Goal: Check status: Check status

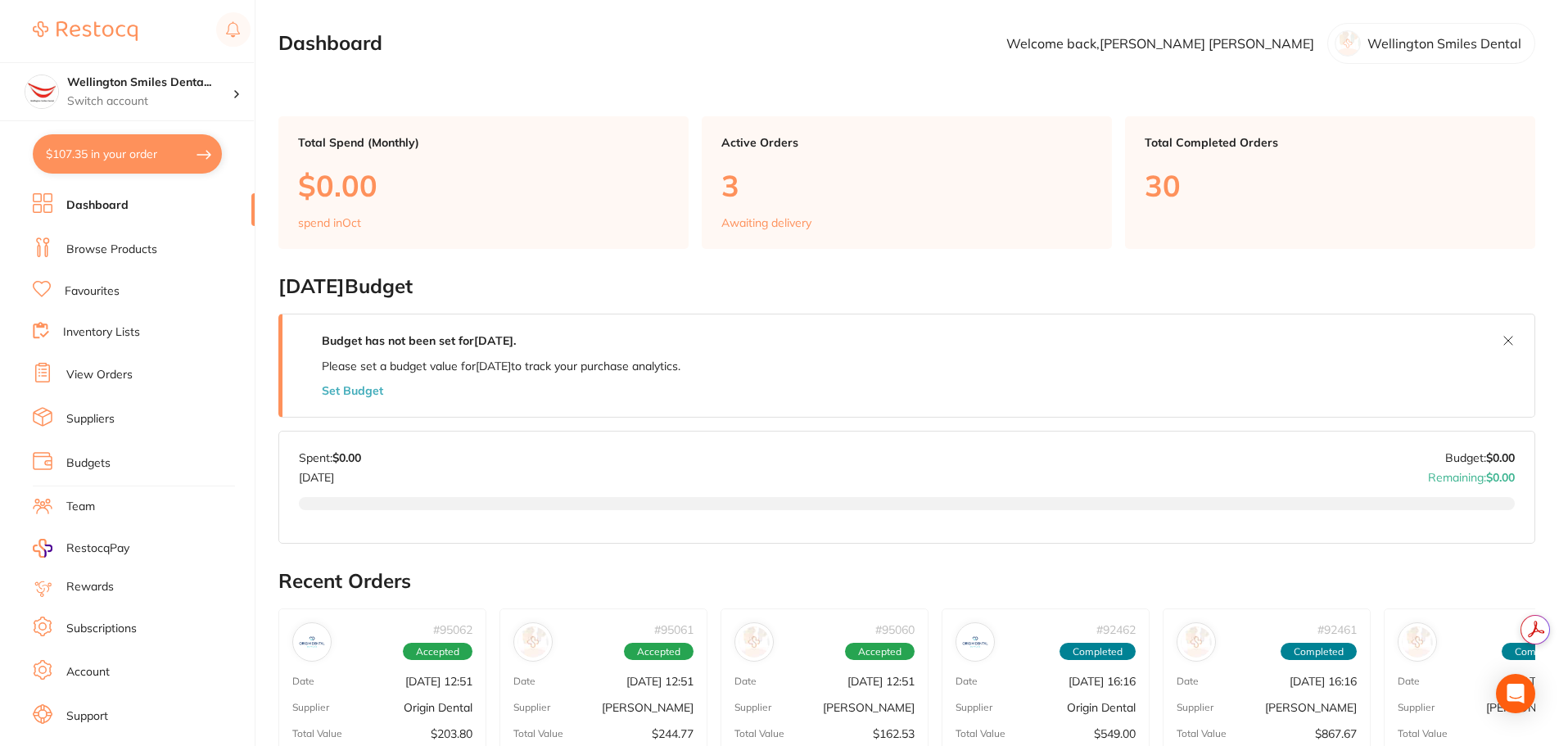
click at [93, 363] on li "View Orders" at bounding box center [143, 375] width 222 height 24
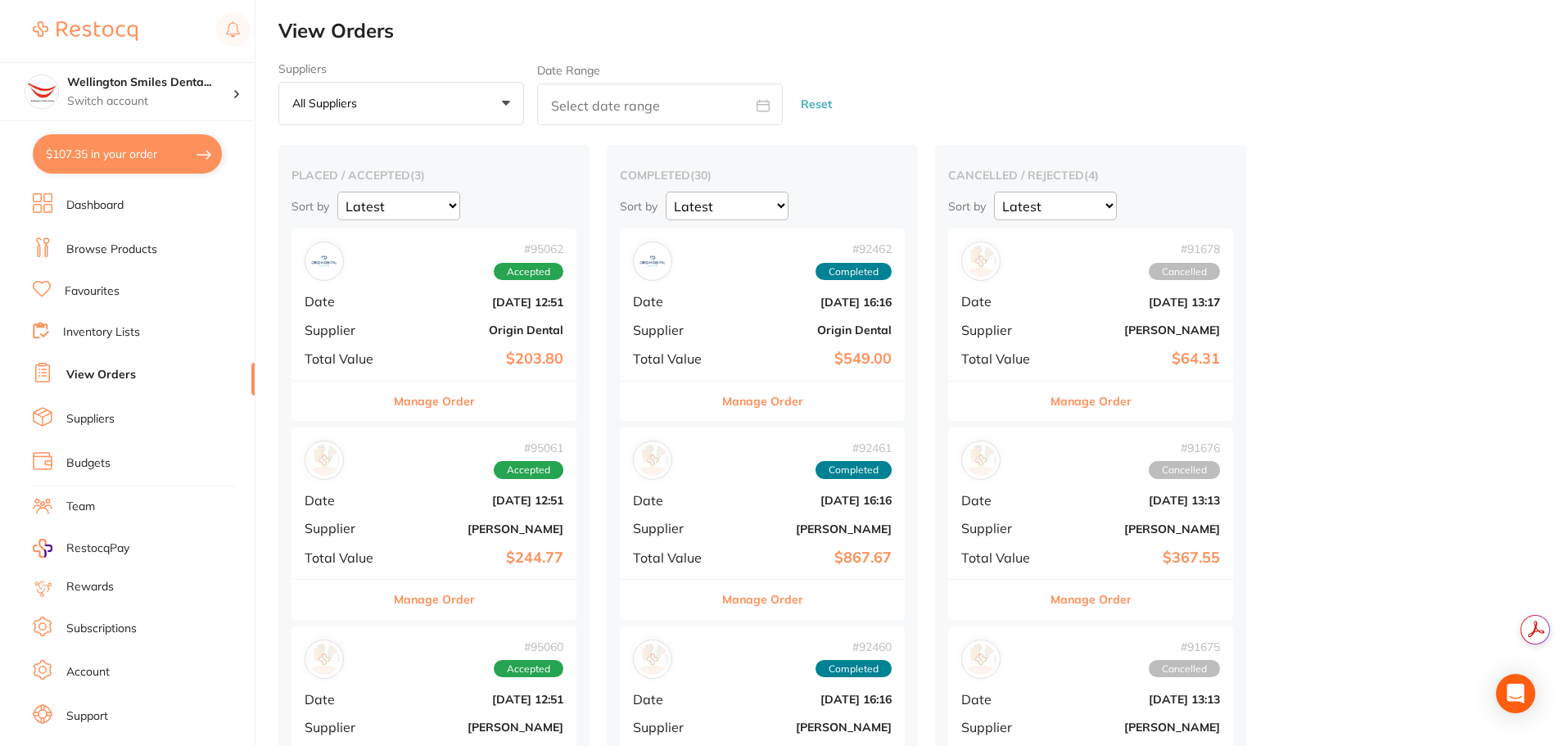
click at [430, 401] on button "Manage Order" at bounding box center [434, 402] width 81 height 40
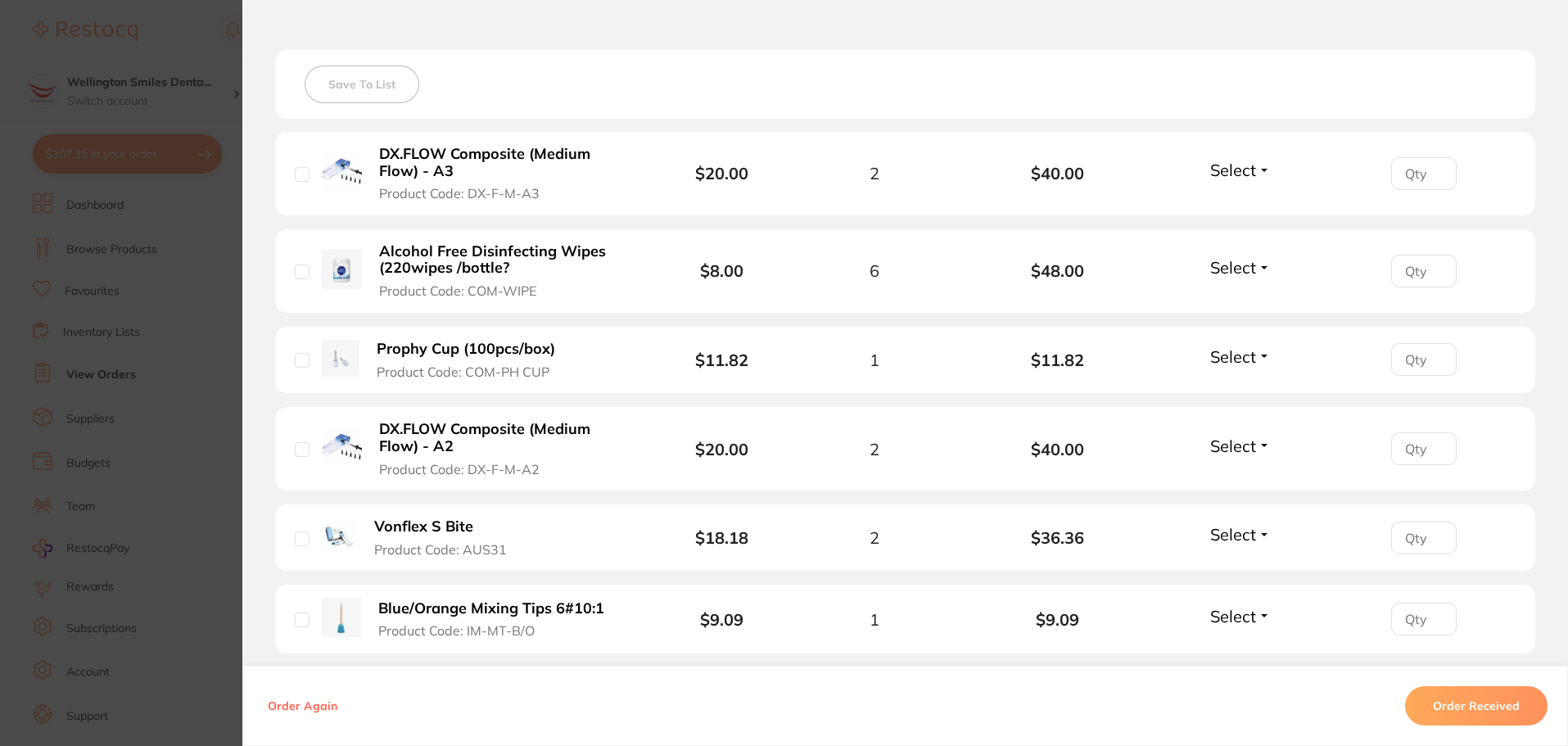
scroll to position [737, 0]
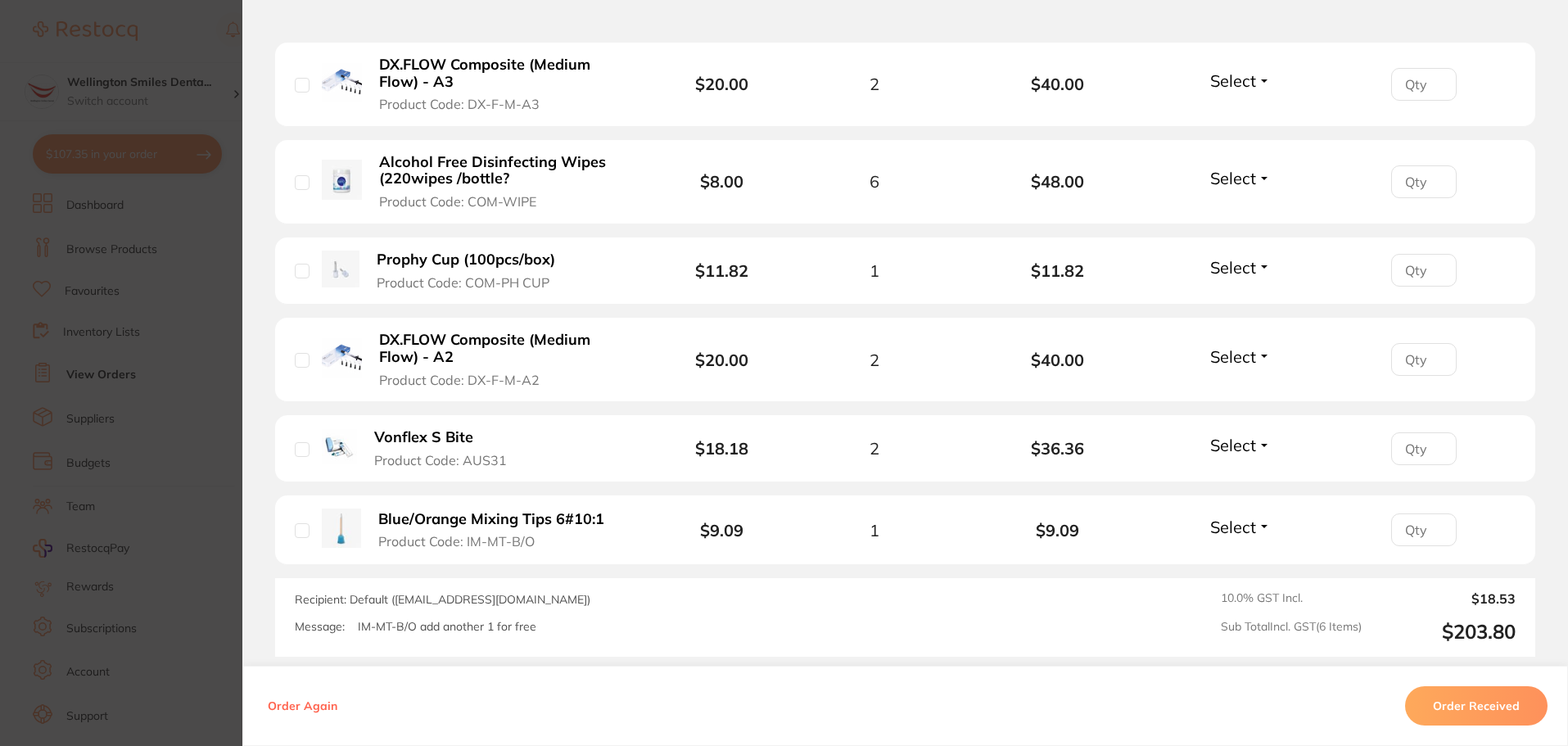
click at [1419, 368] on input "number" at bounding box center [1424, 359] width 66 height 32
click at [1232, 356] on span "Select" at bounding box center [1233, 357] width 46 height 21
click at [1233, 411] on span "Back Order" at bounding box center [1240, 417] width 50 height 13
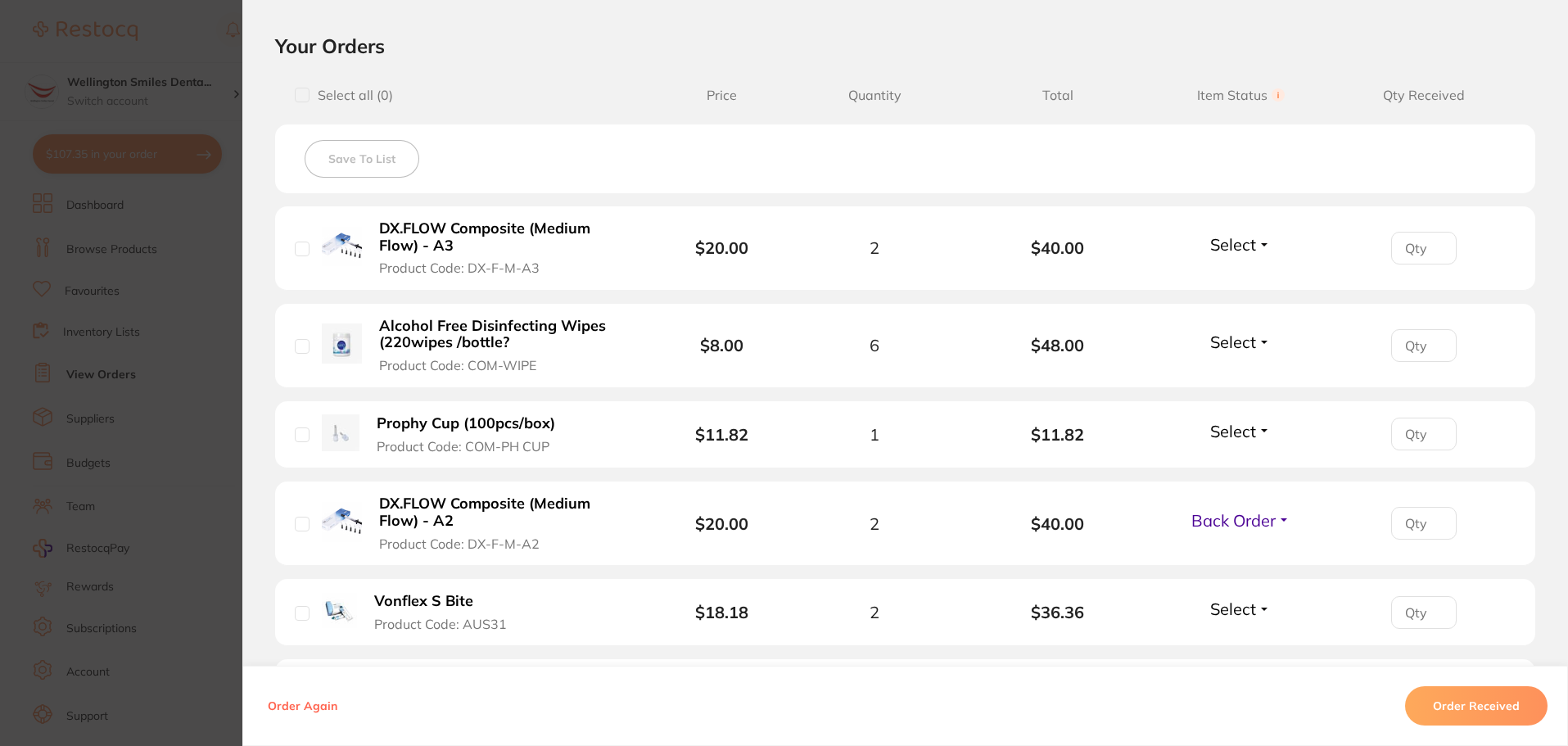
click at [1247, 245] on span "Select" at bounding box center [1233, 244] width 46 height 21
click at [1244, 275] on span "Received" at bounding box center [1241, 280] width 41 height 13
click at [1244, 347] on span "Select" at bounding box center [1233, 341] width 46 height 21
click at [1238, 377] on span "Received" at bounding box center [1241, 378] width 41 height 13
click at [1238, 431] on span "Select" at bounding box center [1233, 431] width 46 height 21
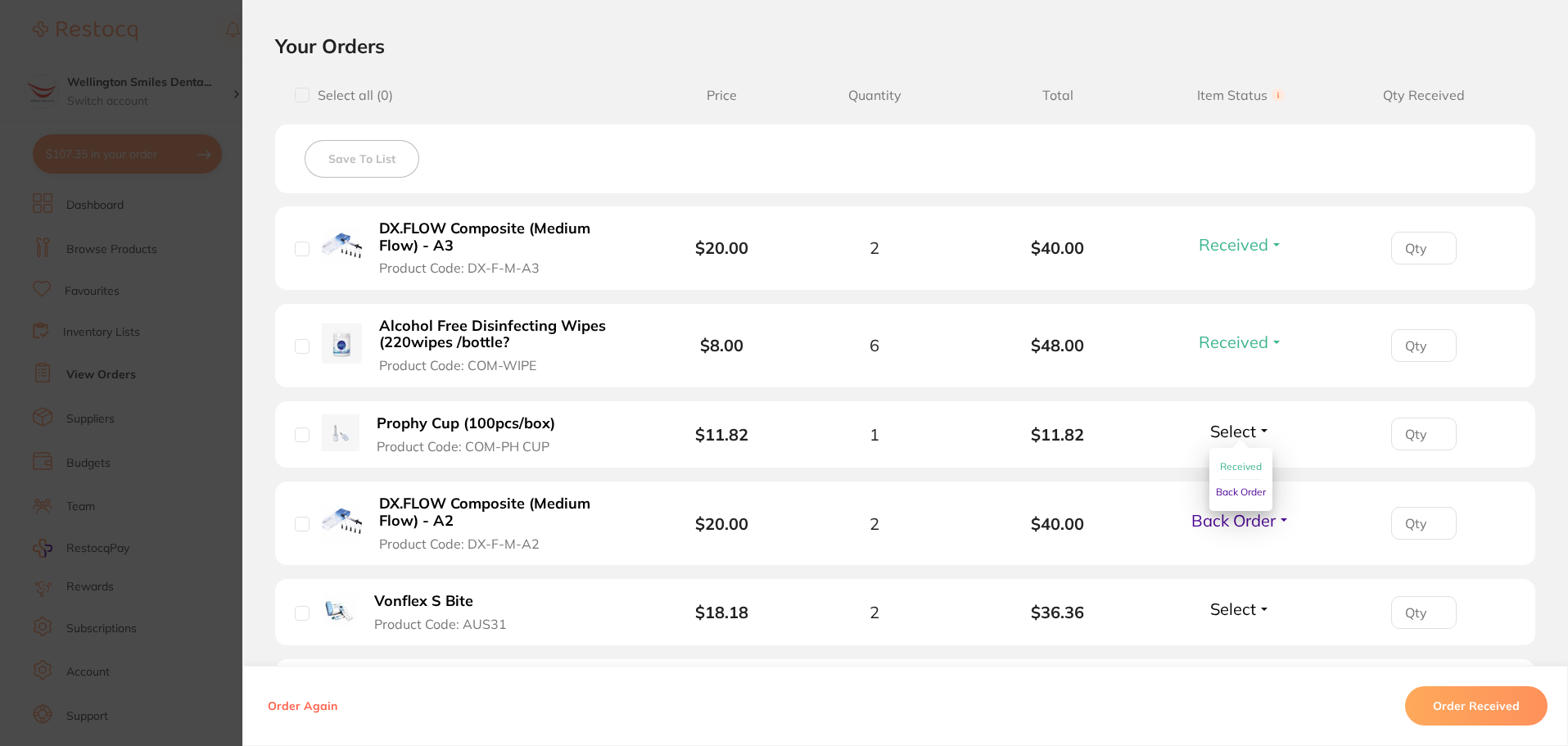
click at [1237, 464] on span "Received" at bounding box center [1241, 467] width 41 height 13
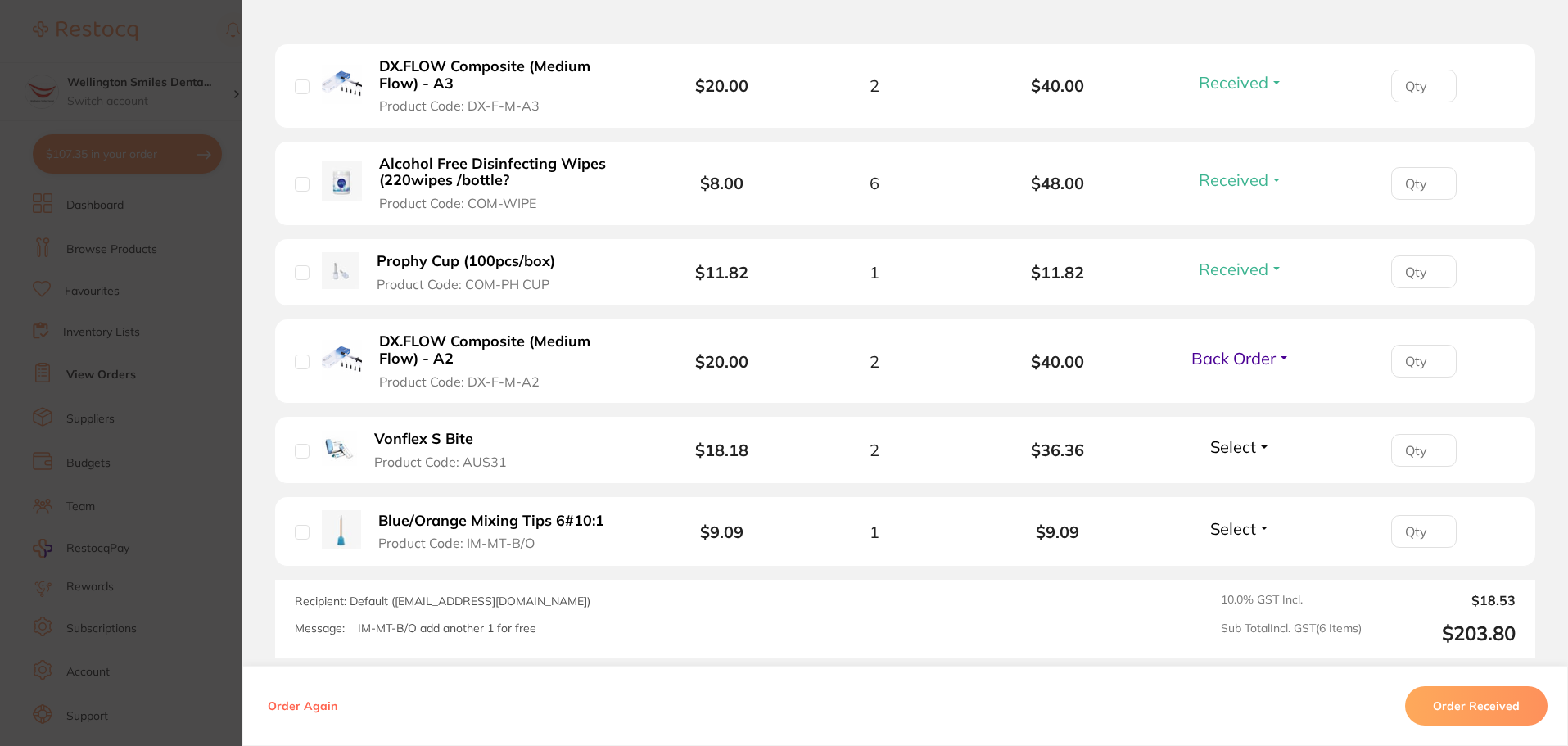
scroll to position [737, 0]
click at [1235, 447] on span "Select" at bounding box center [1233, 445] width 46 height 21
click at [1237, 473] on button "Received" at bounding box center [1241, 481] width 41 height 25
click at [1237, 523] on span "Select" at bounding box center [1233, 527] width 46 height 21
click at [1239, 567] on span "Received" at bounding box center [1241, 562] width 41 height 13
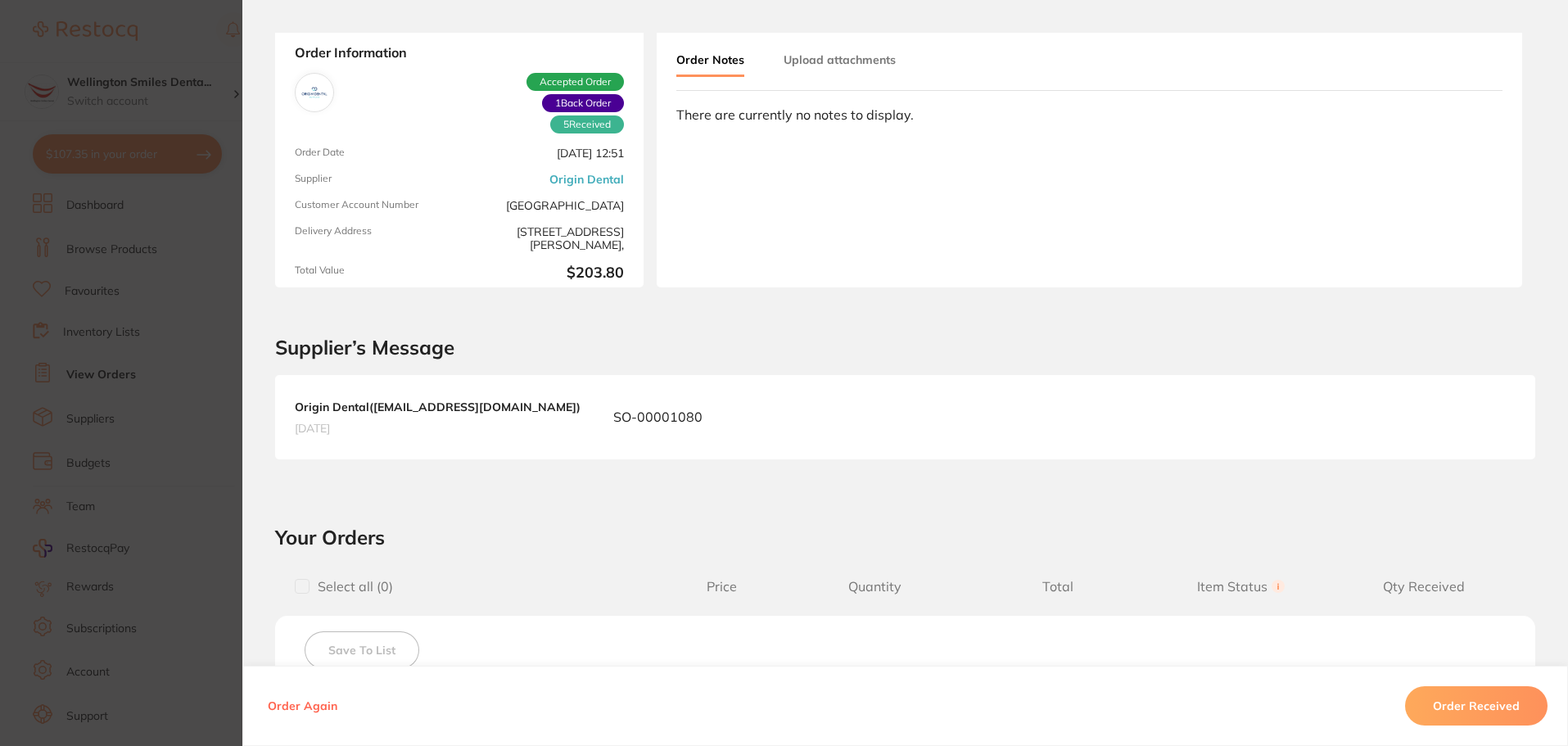
scroll to position [0, 0]
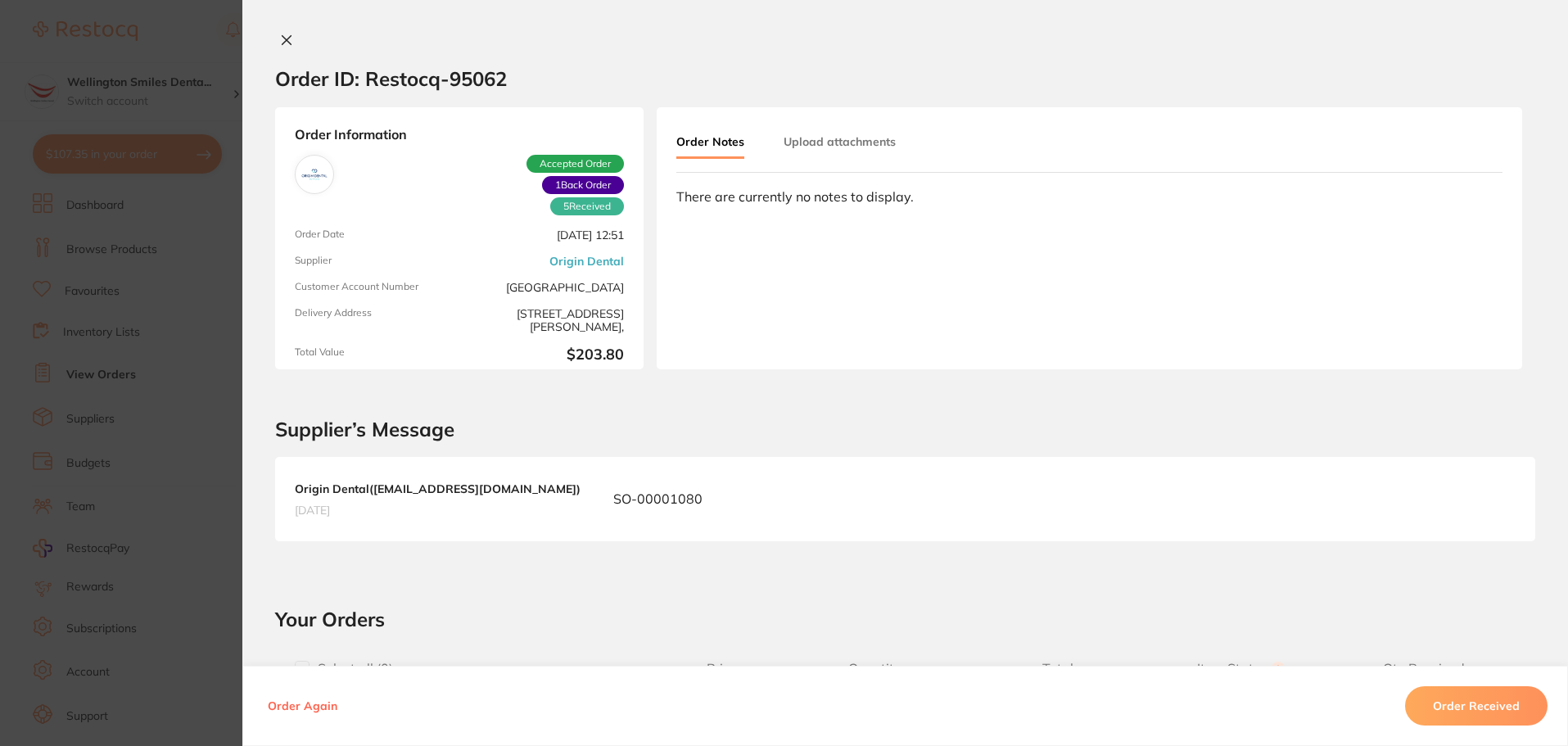
click at [283, 32] on button at bounding box center [286, 41] width 23 height 17
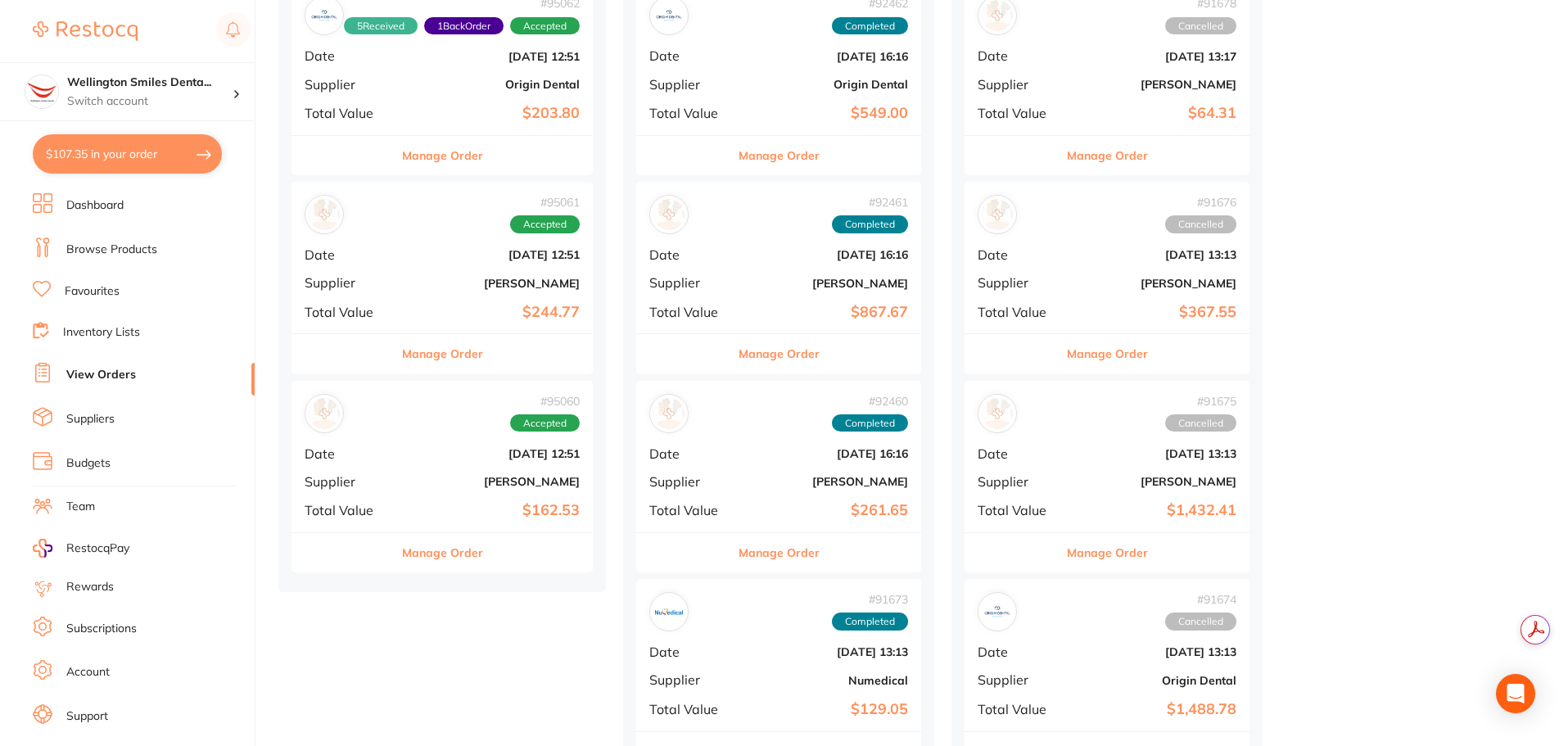
click at [494, 369] on div "Manage Order" at bounding box center [442, 353] width 302 height 41
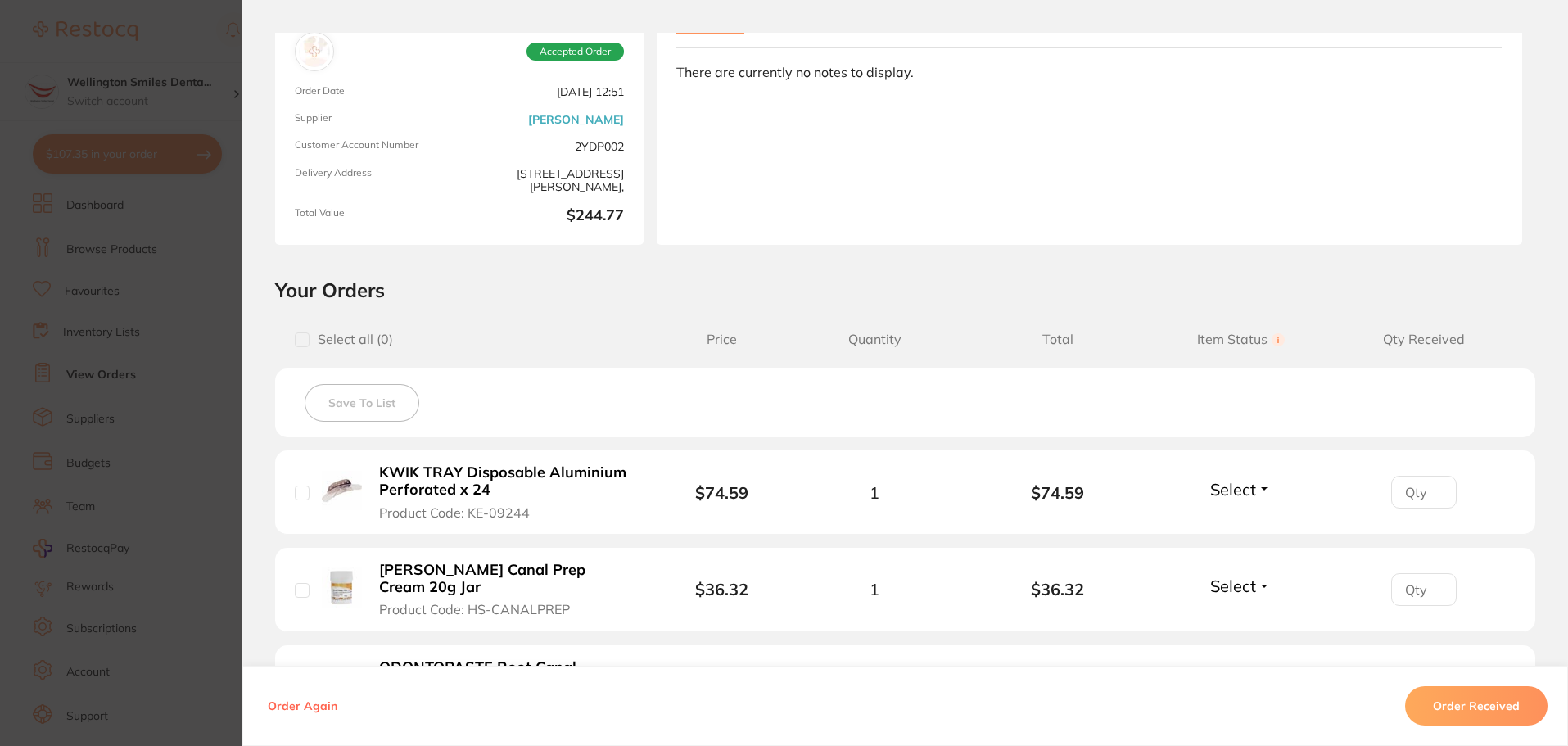
scroll to position [246, 0]
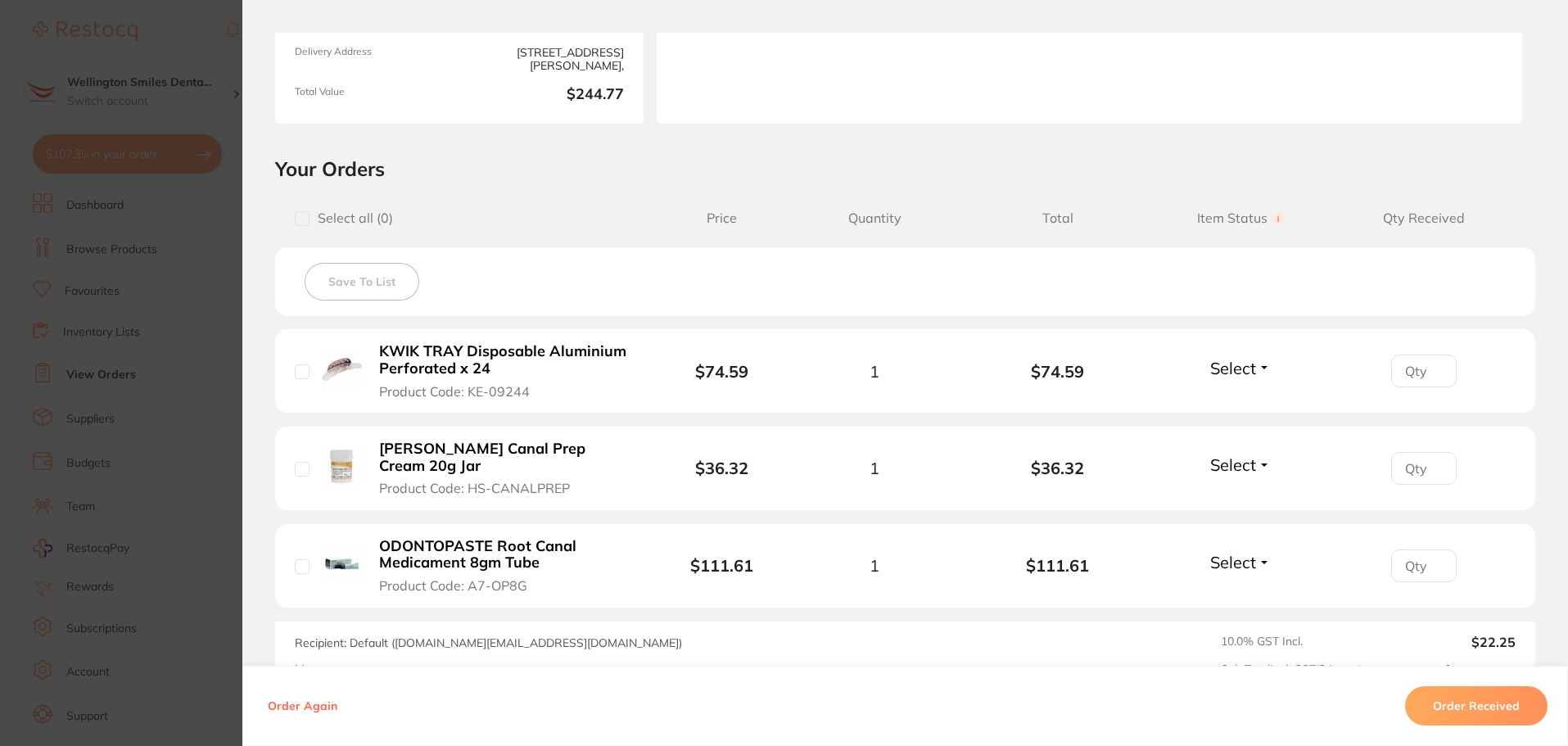
click at [234, 392] on section "Order ID: Restocq- 95061 Order Information Accepted Order Order Date [DATE] 12:…" at bounding box center [784, 373] width 1568 height 746
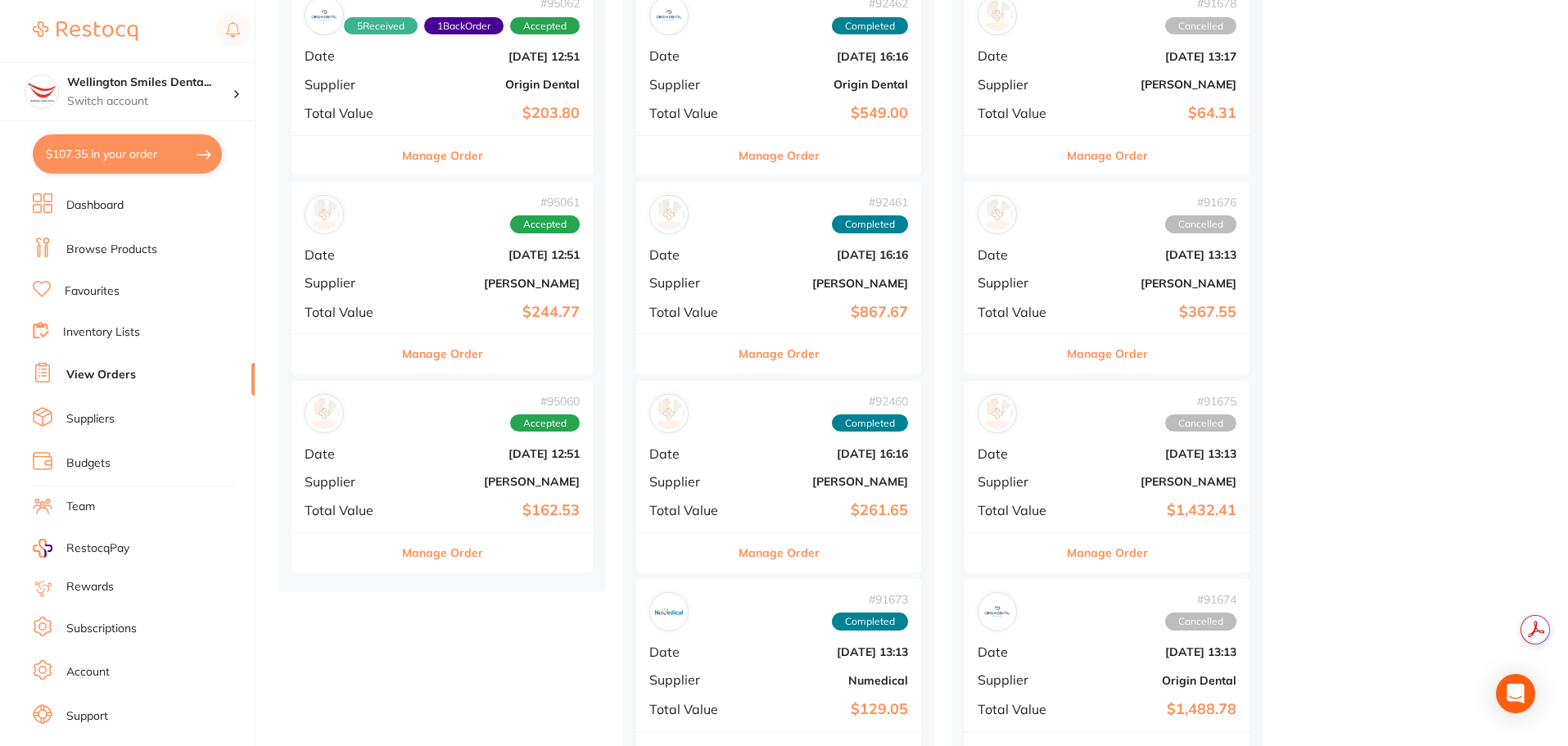
click at [462, 565] on button "Manage Order" at bounding box center [442, 553] width 81 height 40
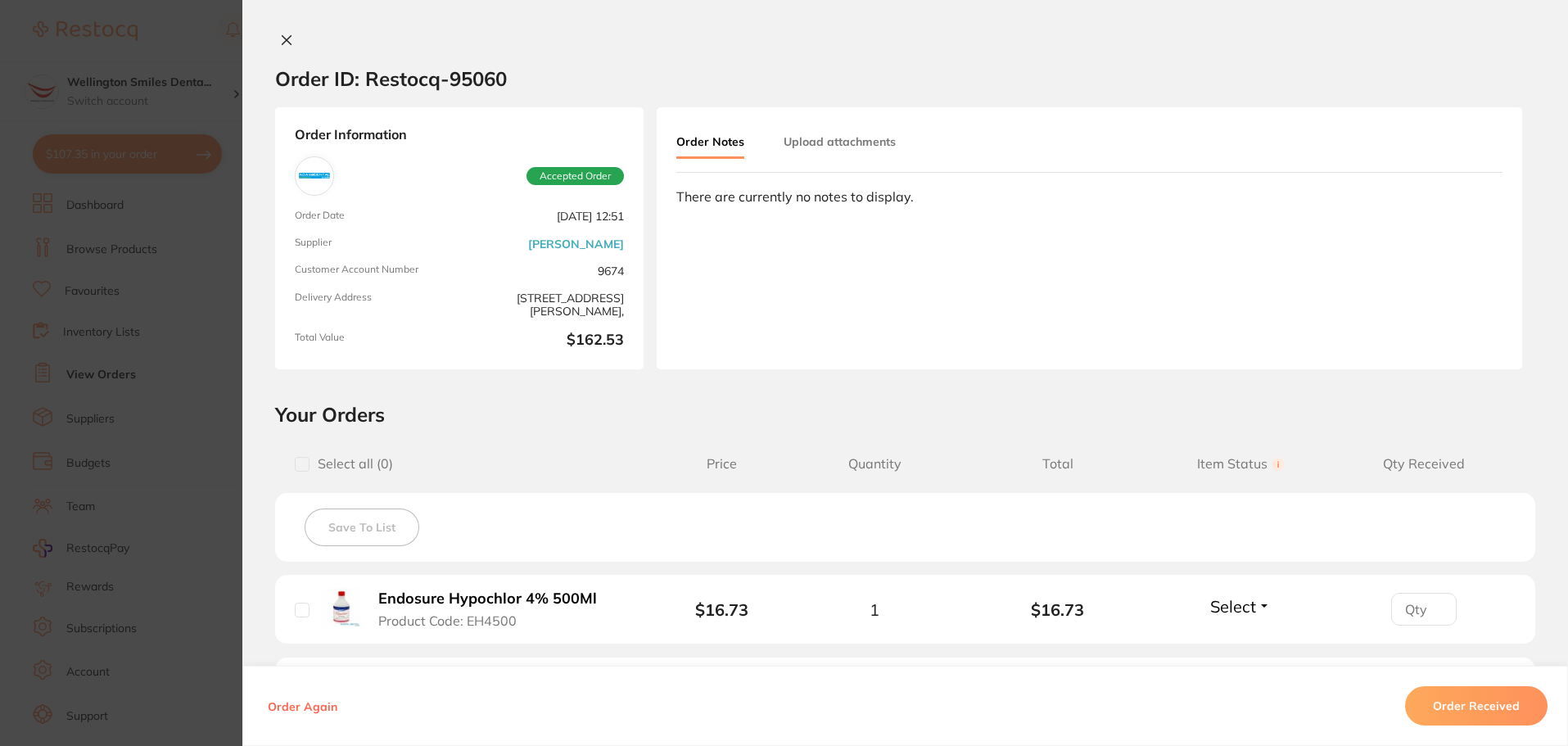
scroll to position [412, 0]
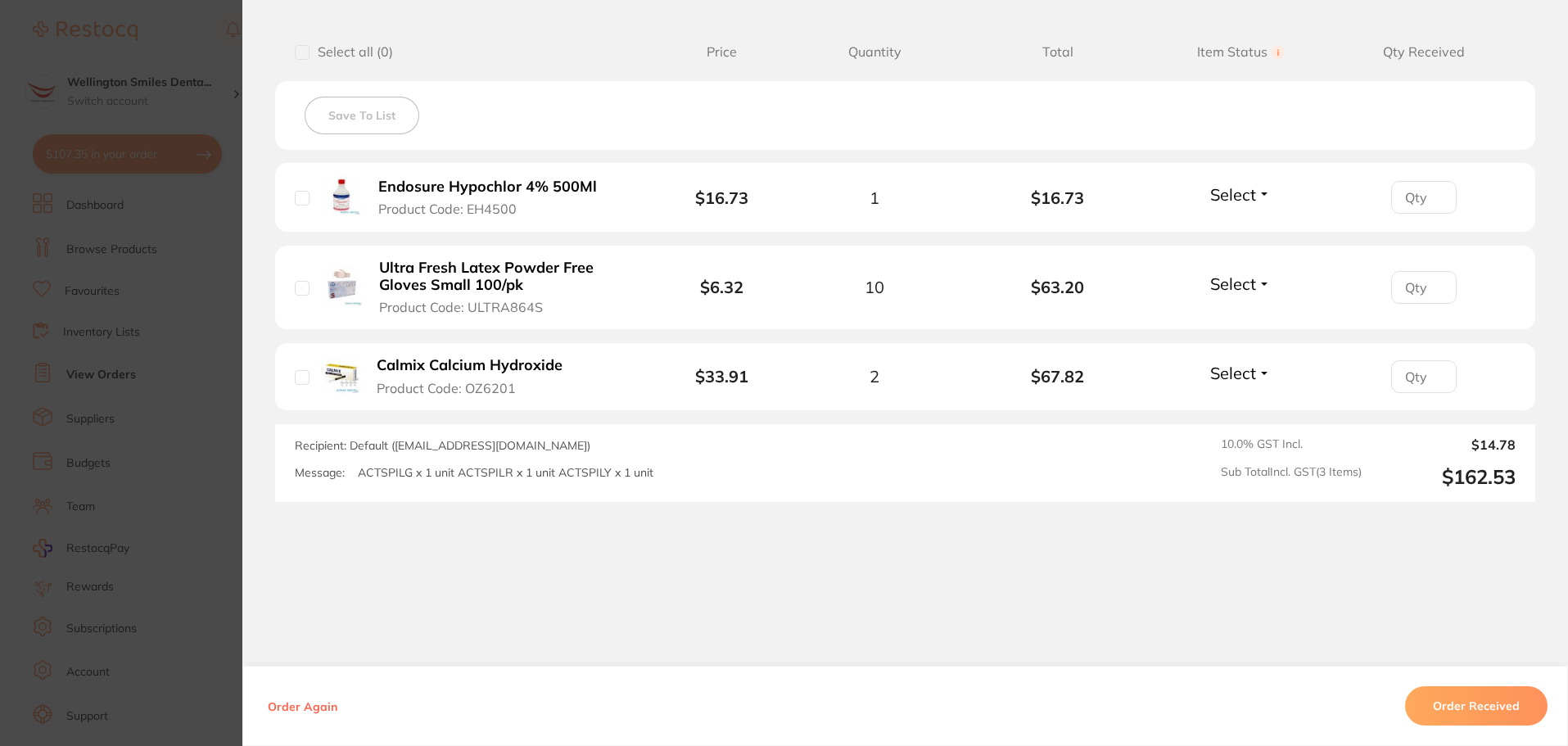
click at [214, 520] on section "Order ID: Restocq- 95060 Order Information Accepted Order Order Date [DATE] 12:…" at bounding box center [784, 373] width 1568 height 746
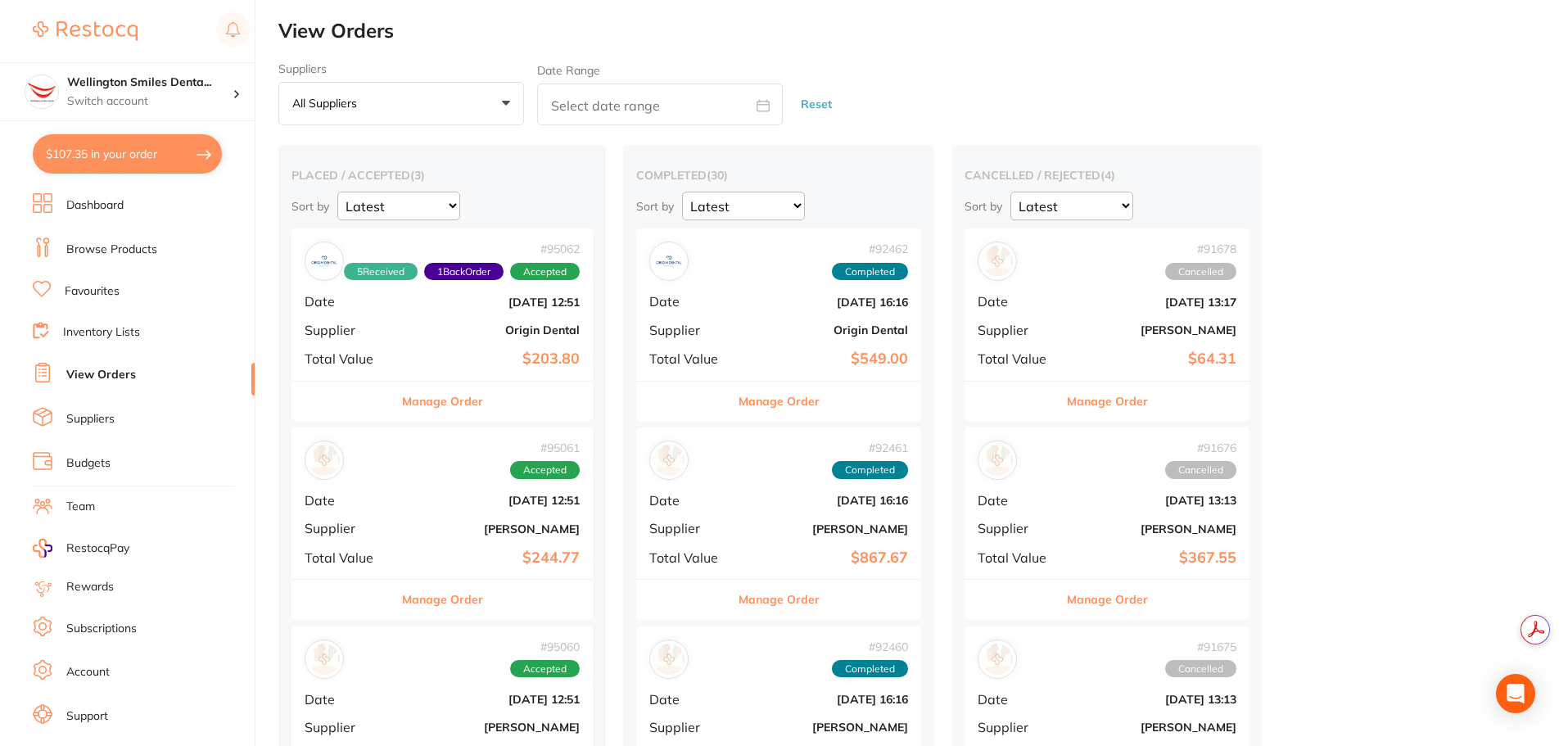
click at [1133, 203] on select "Latest Notification" at bounding box center [1072, 206] width 122 height 29
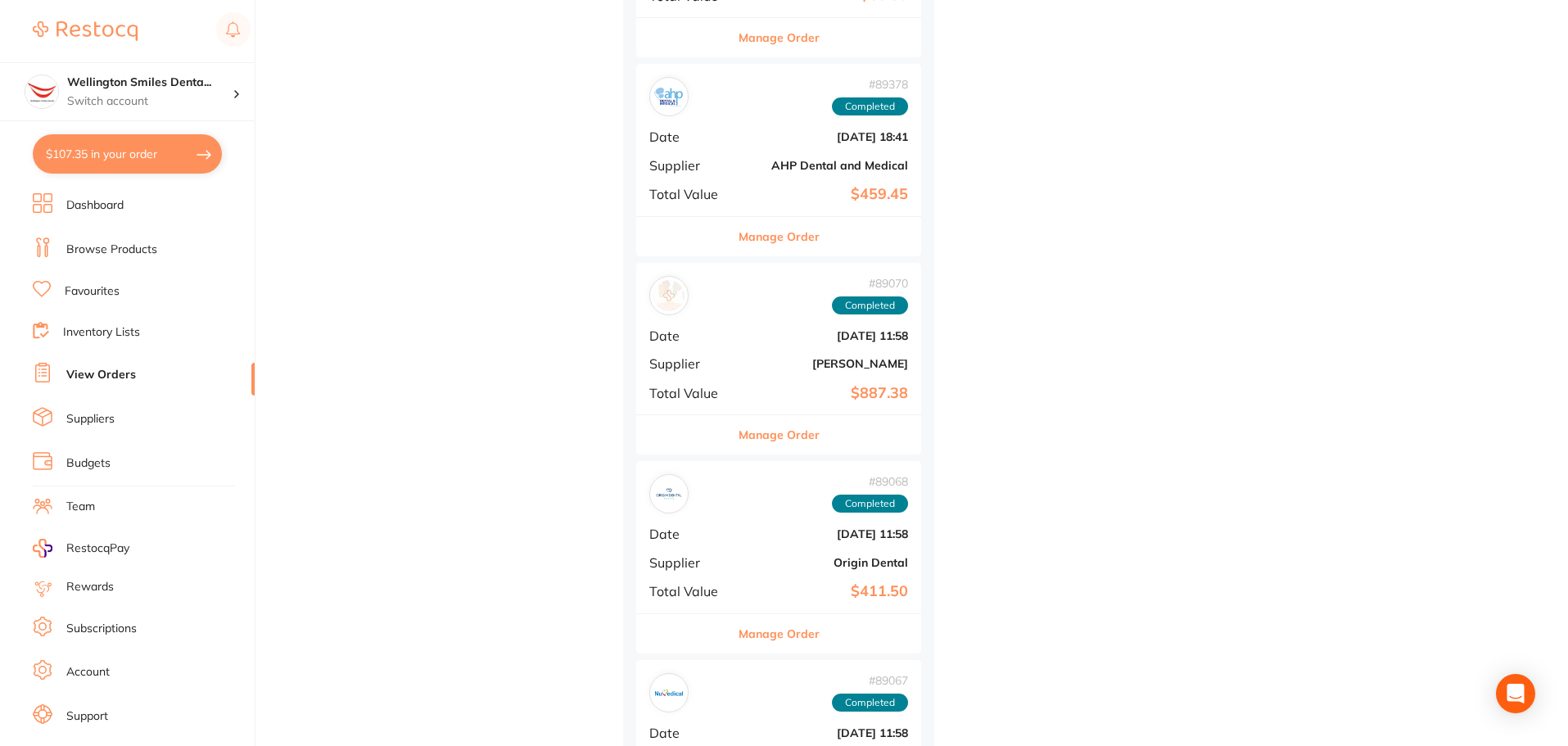
scroll to position [1229, 0]
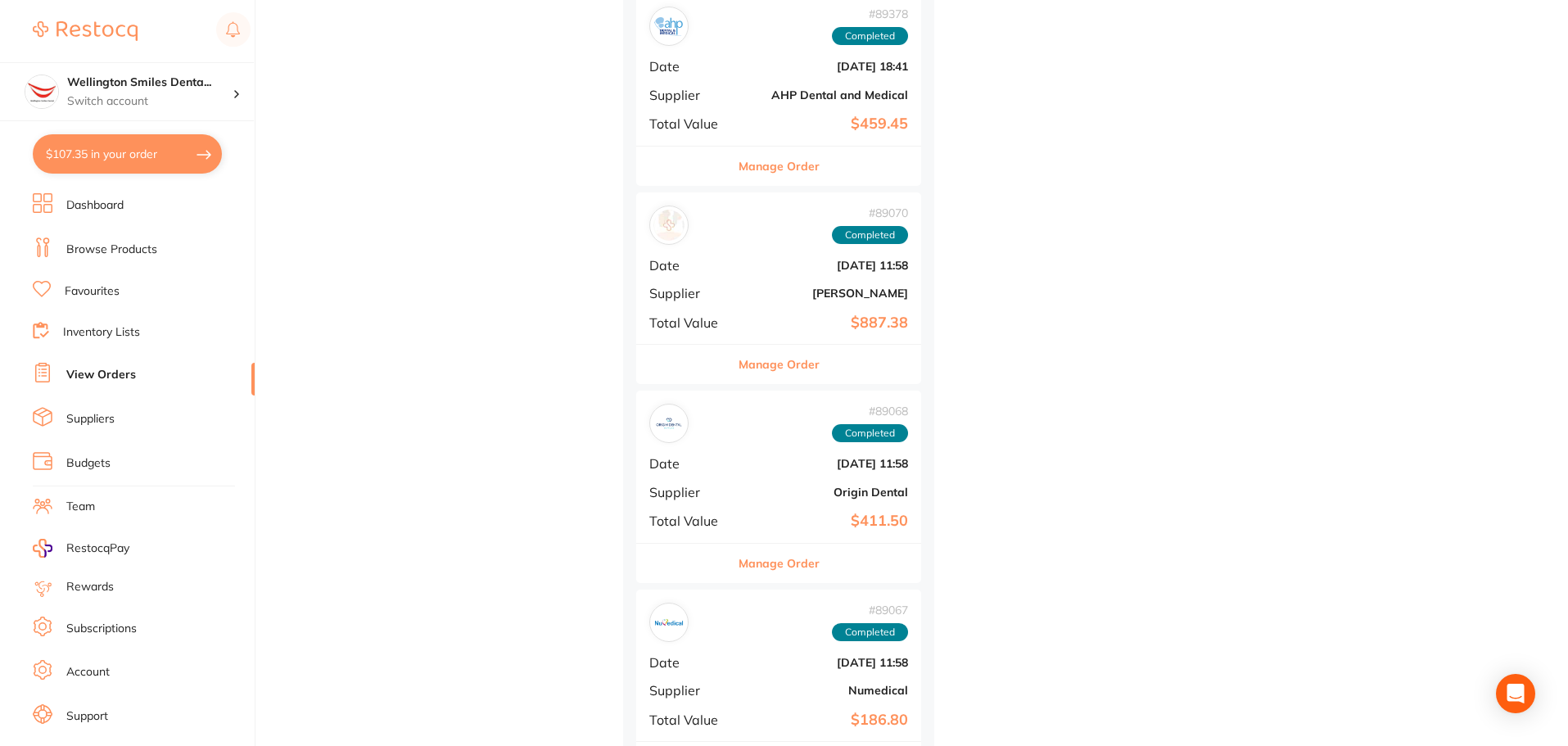
click at [808, 365] on button "Manage Order" at bounding box center [779, 365] width 81 height 40
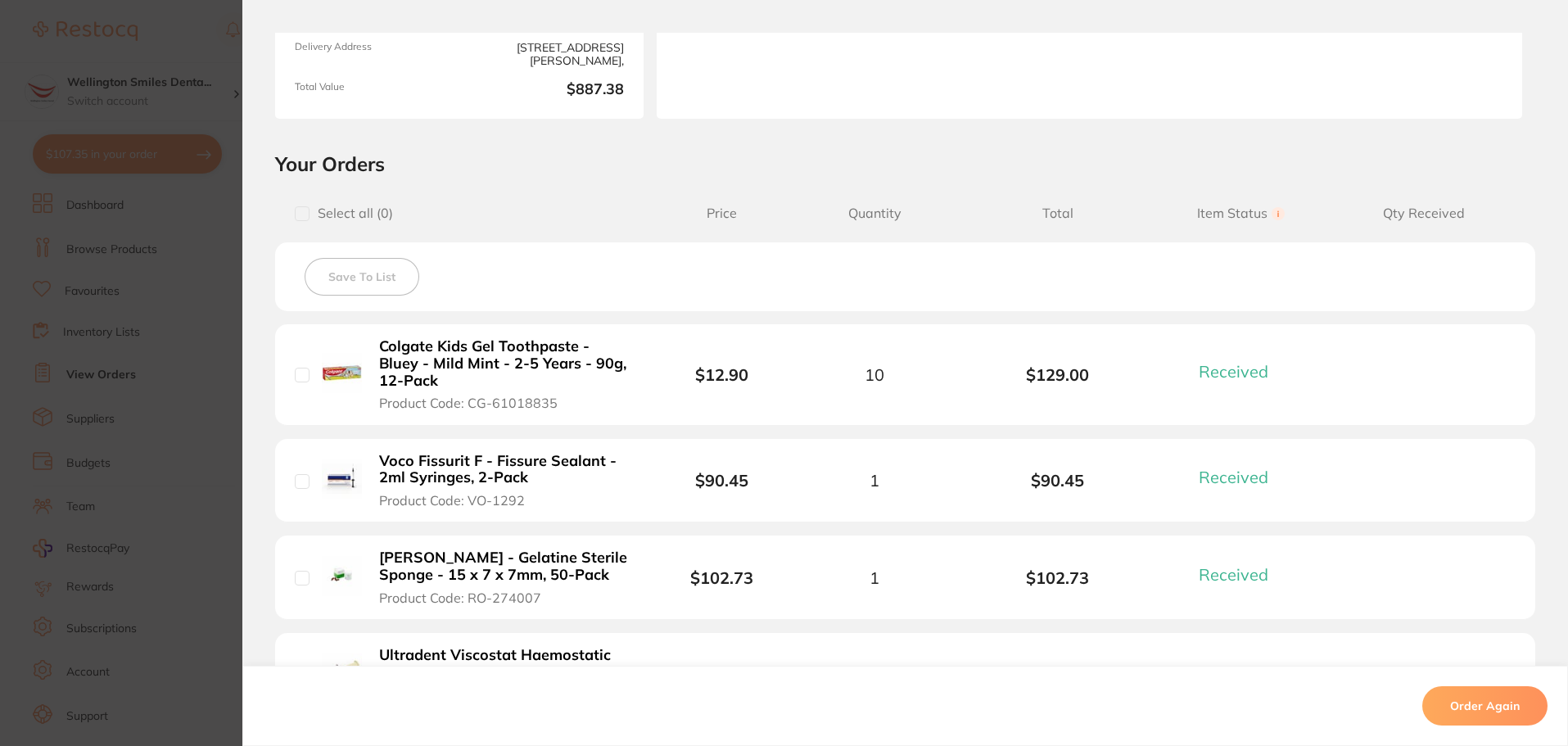
scroll to position [246, 0]
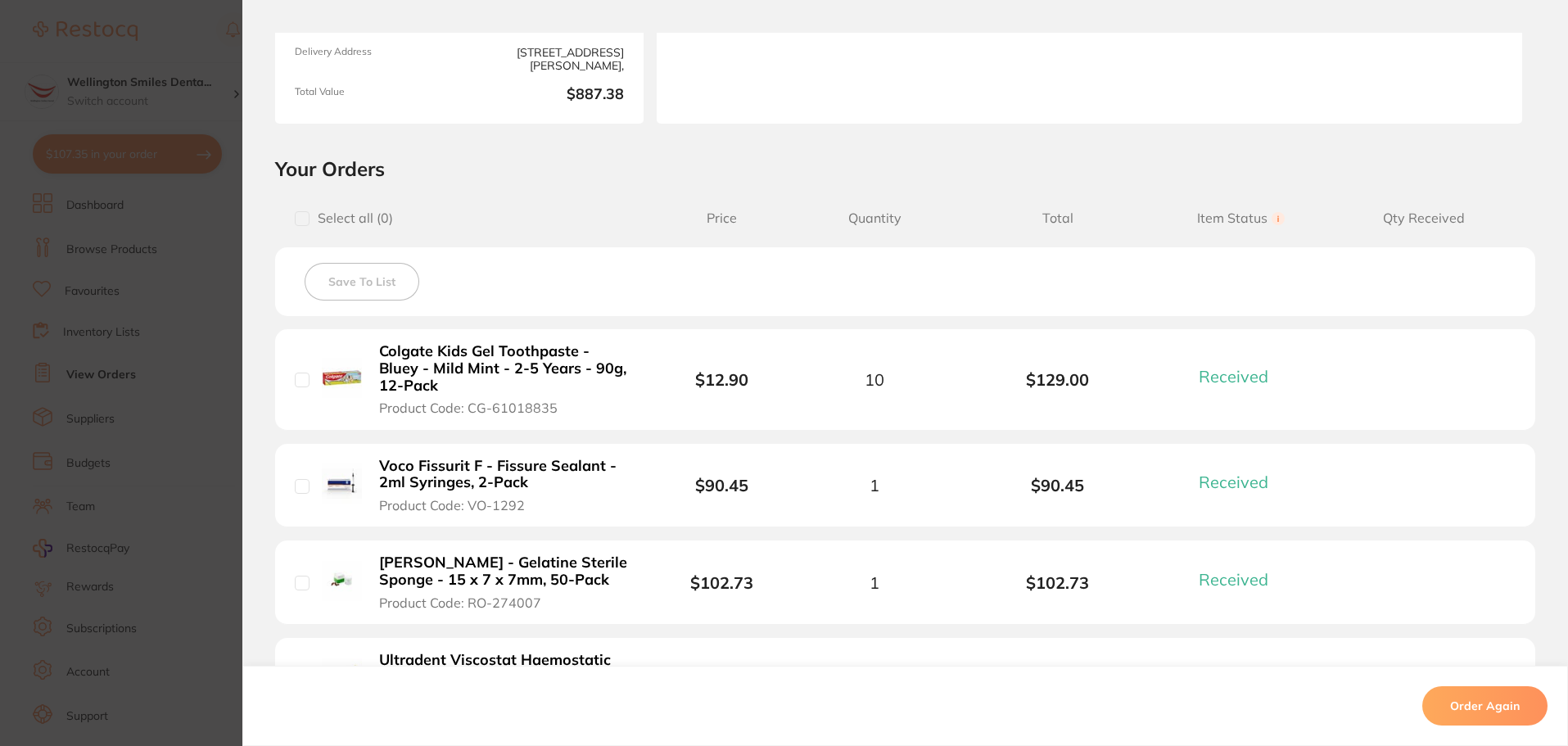
click at [209, 315] on section "Order ID: Restocq- 89070 Order Information 6 Received Completed Order Order Dat…" at bounding box center [784, 373] width 1568 height 746
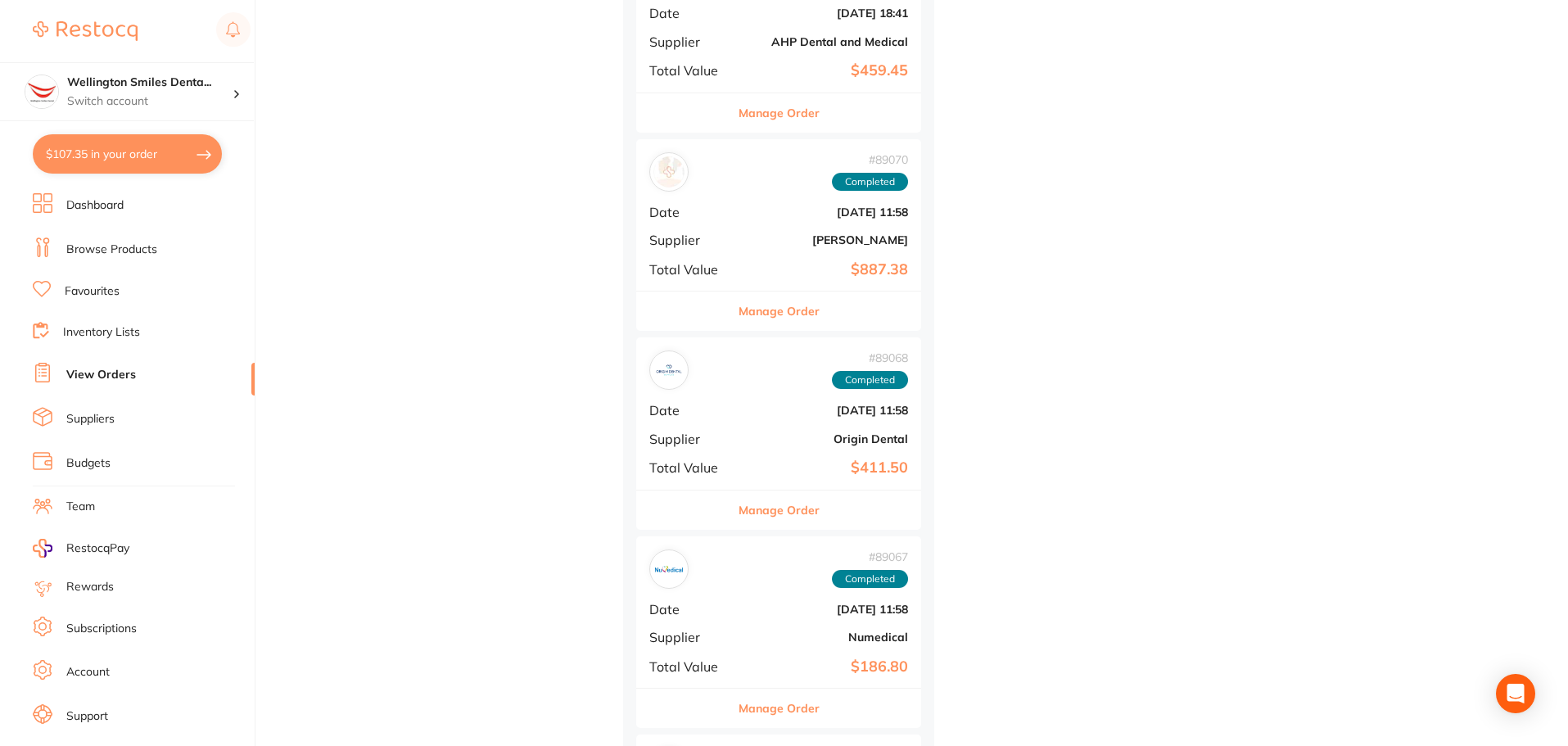
scroll to position [1311, 0]
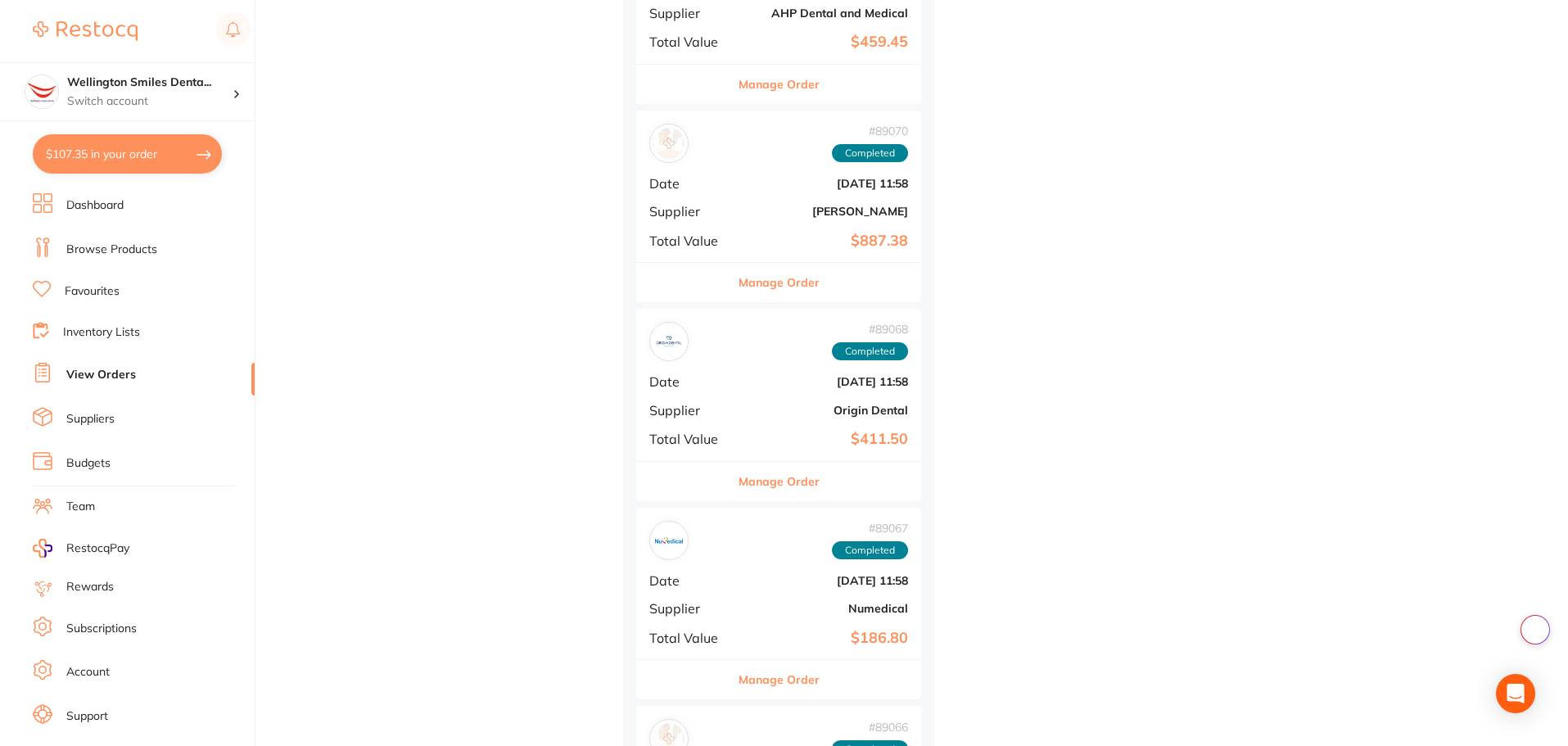
click at [806, 490] on button "Manage Order" at bounding box center [779, 482] width 81 height 40
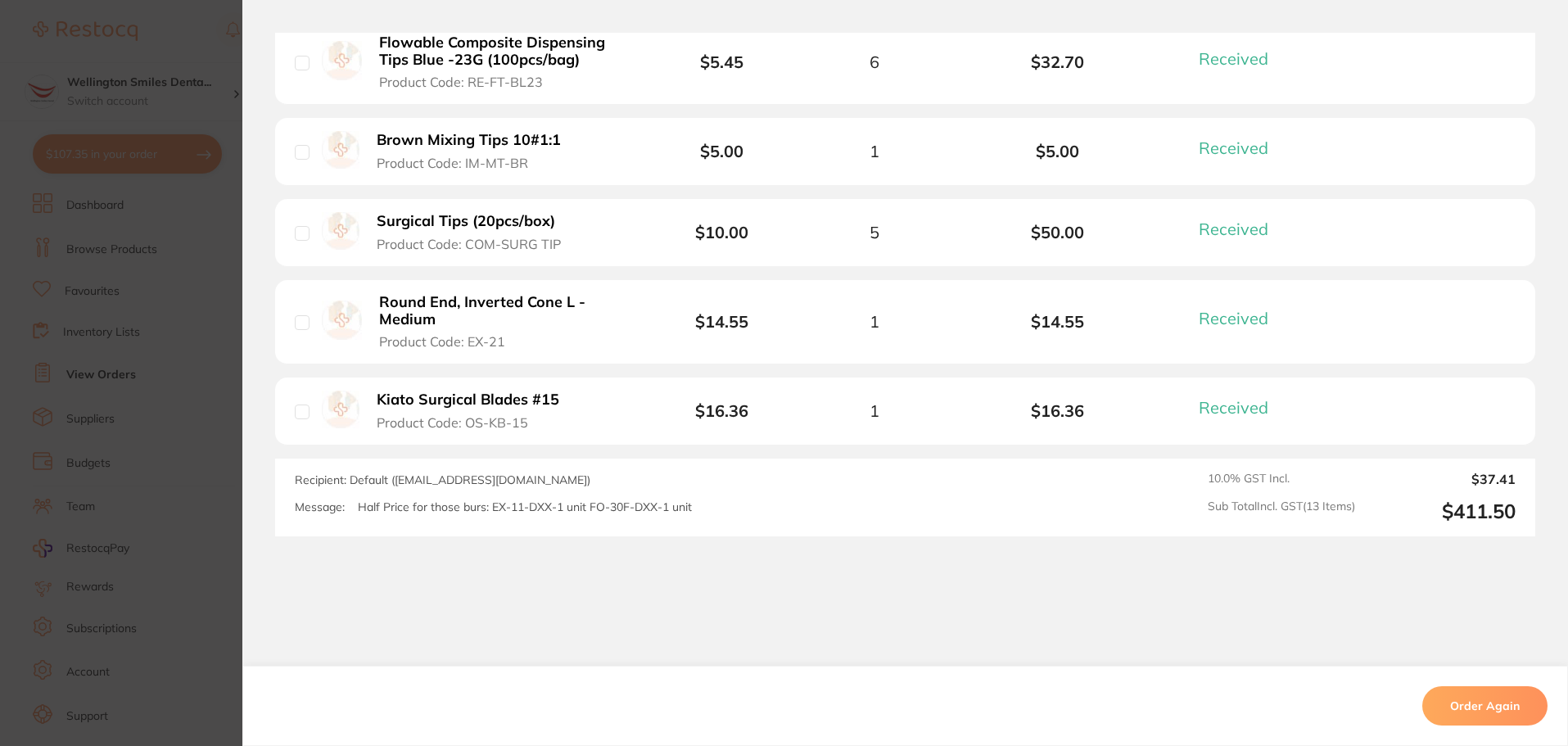
scroll to position [1474, 0]
click at [117, 526] on section "Order ID: Restocq- 89068 Order Information 13 Received Completed Order Order Da…" at bounding box center [784, 373] width 1568 height 746
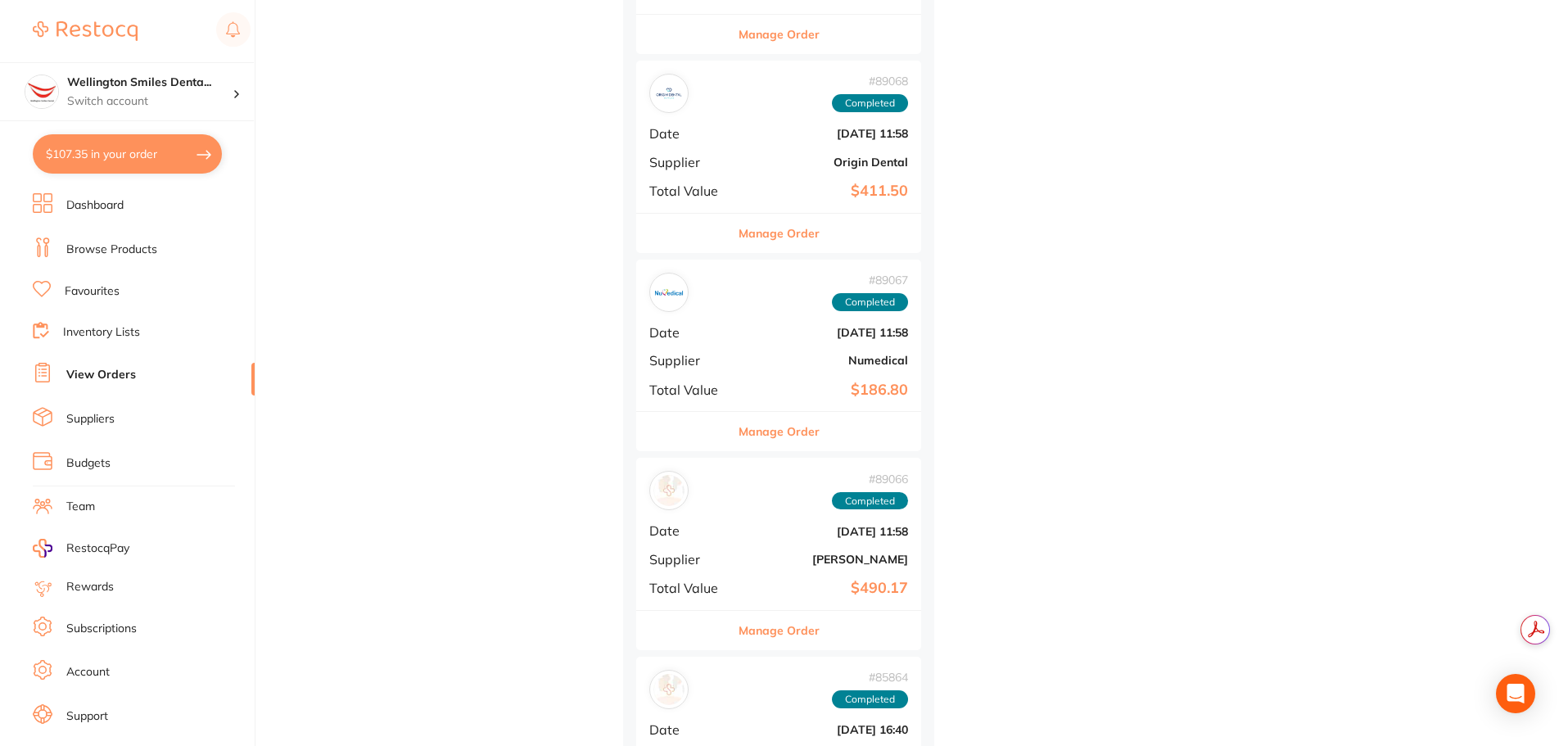
scroll to position [1638, 0]
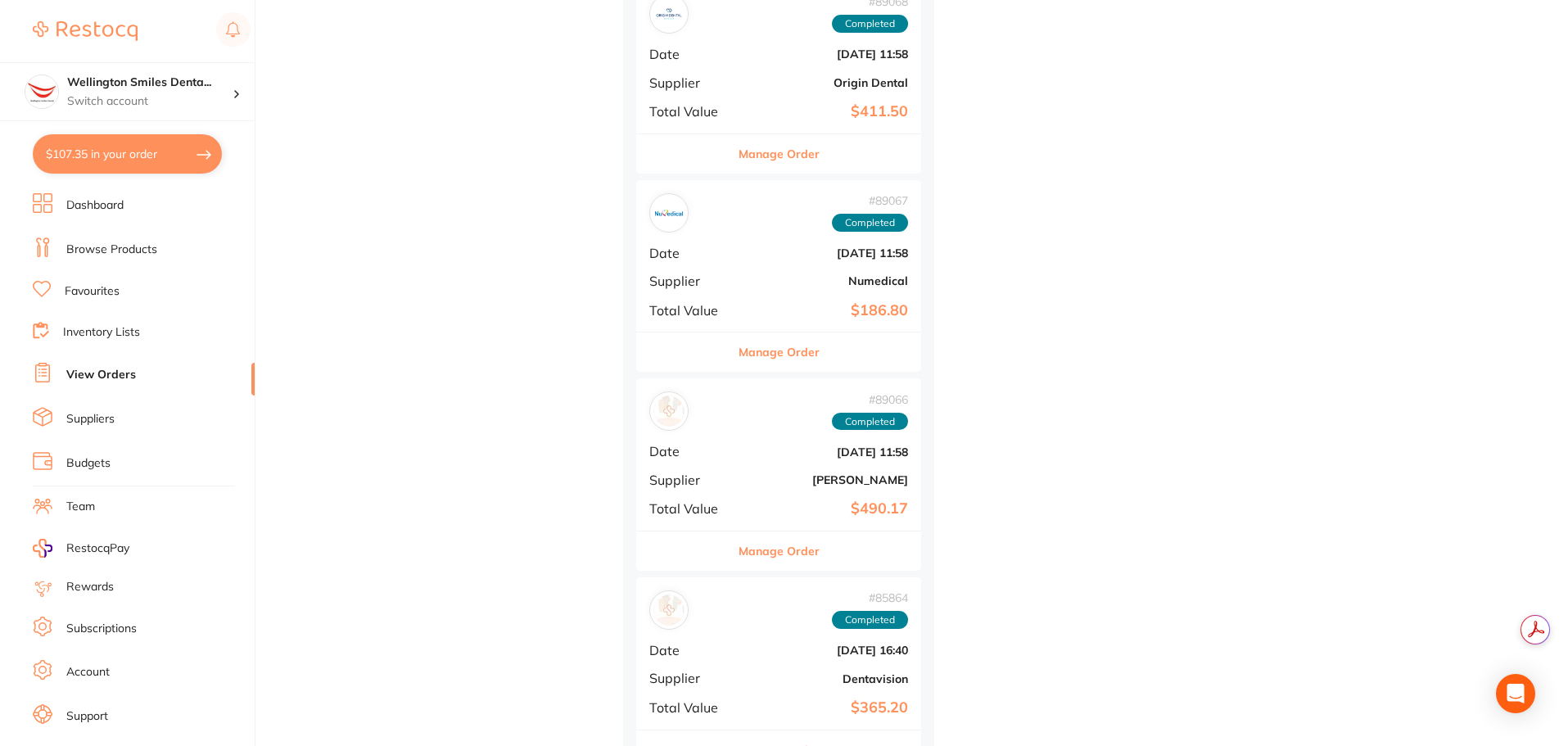
click at [838, 558] on div "Manage Order" at bounding box center [778, 550] width 285 height 41
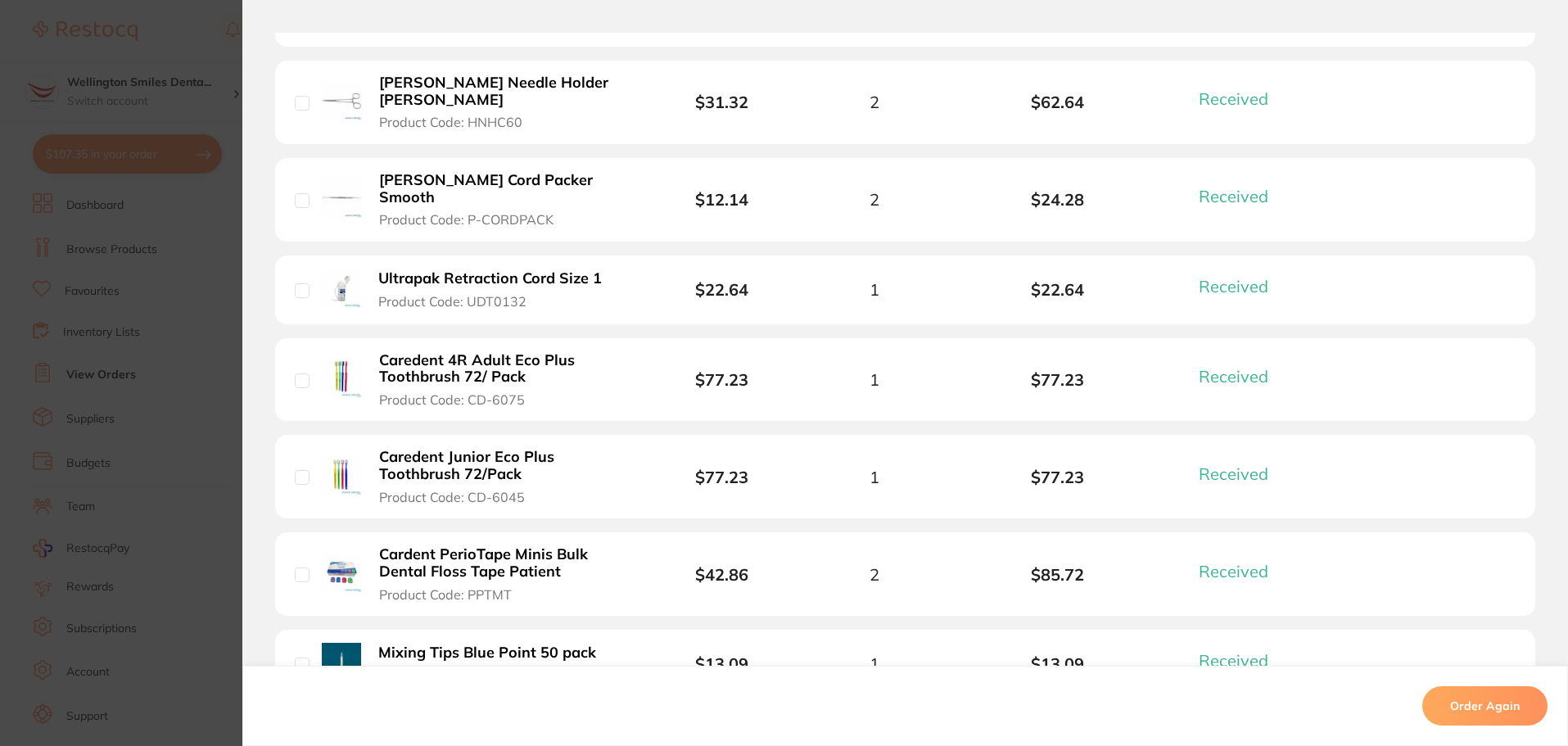
scroll to position [983, 0]
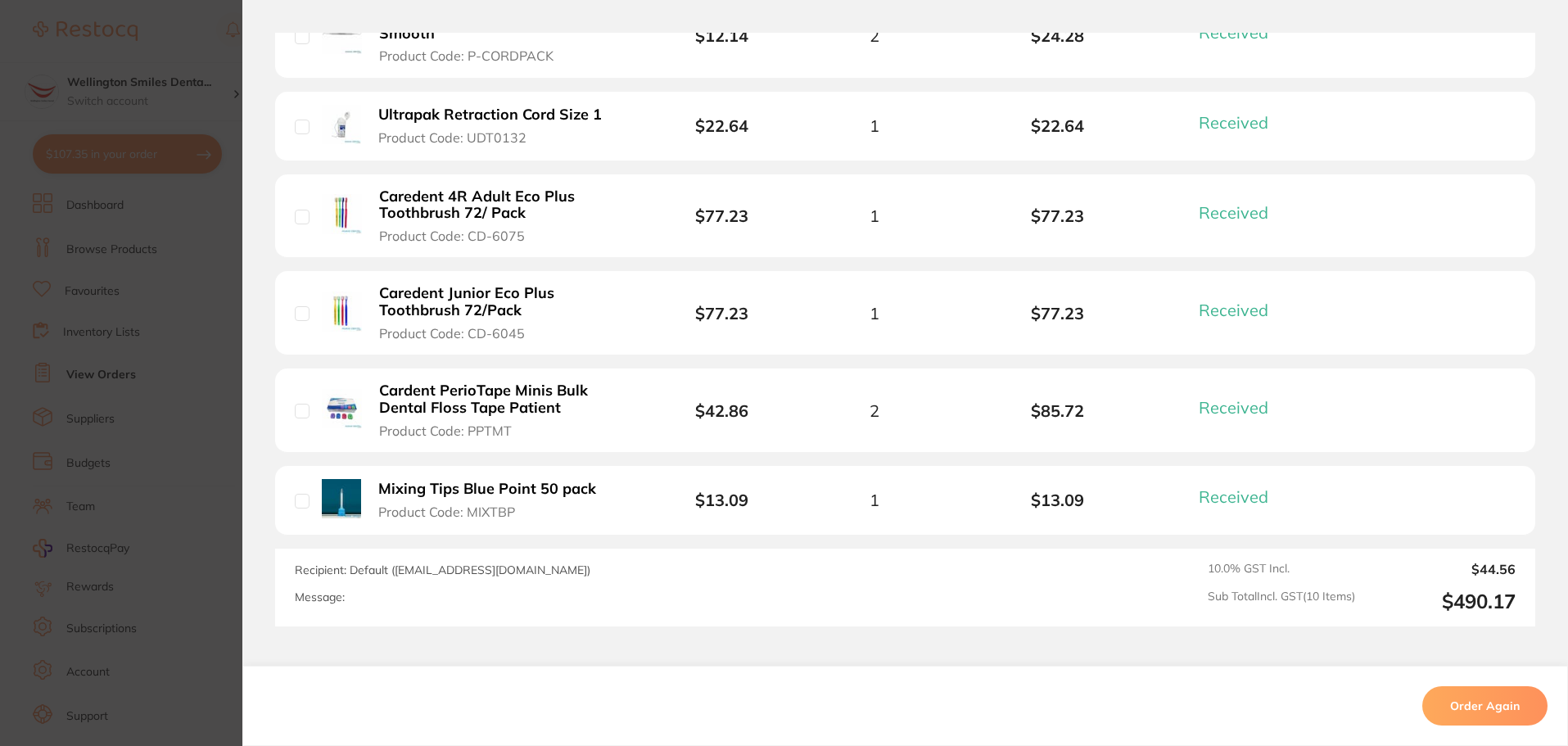
click at [160, 531] on section "Order ID: Restocq- 89066 Order Information 10 Received Completed Order Order Da…" at bounding box center [784, 373] width 1568 height 746
